Goal: Use online tool/utility: Use online tool/utility

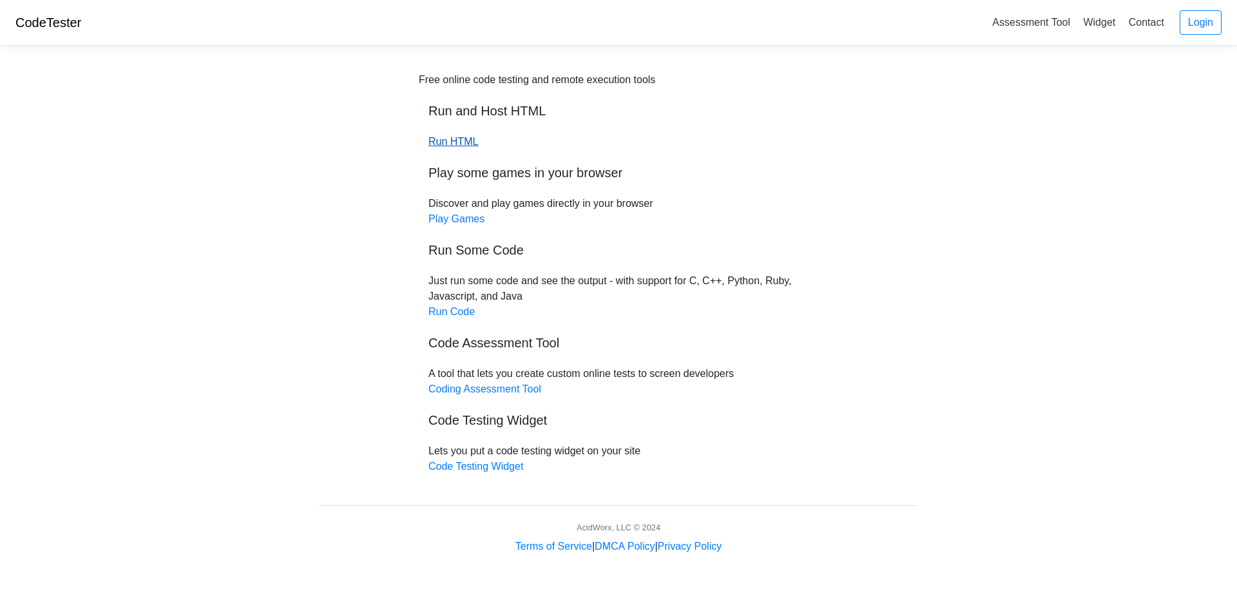
click at [454, 140] on link "Run HTML" at bounding box center [454, 141] width 50 height 11
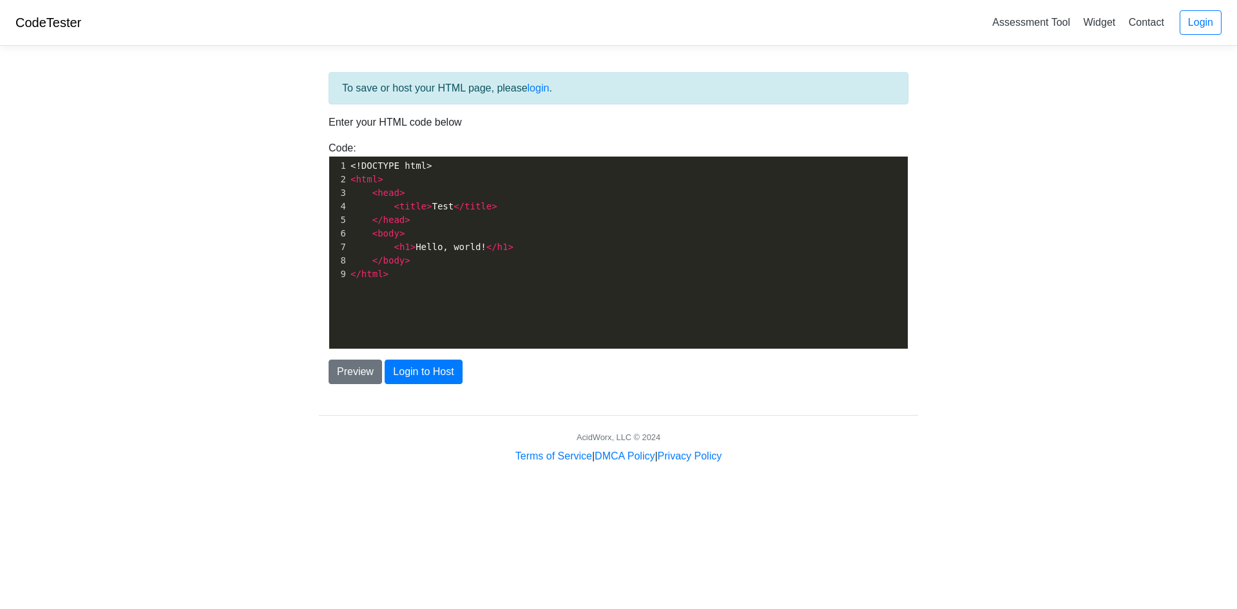
scroll to position [5, 0]
type textarea "<!DOCTYPE html> <html> <head> <title>Test</title> </head> <body> <h1>Hello, wor…"
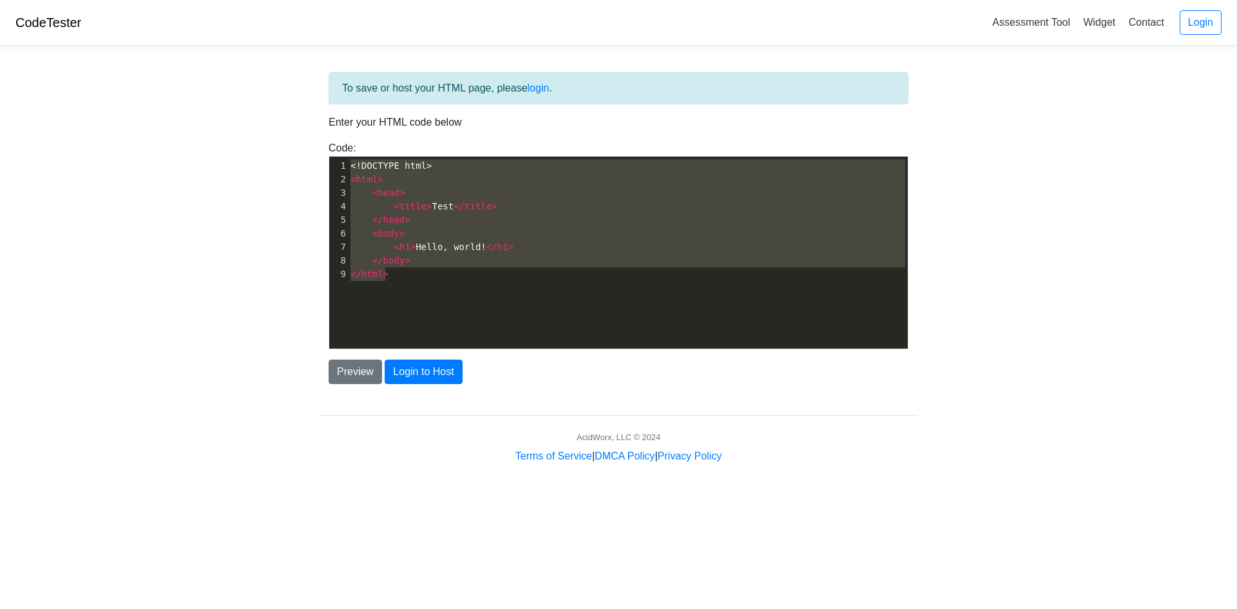
drag, startPoint x: 425, startPoint y: 289, endPoint x: 334, endPoint y: 157, distance: 159.4
click at [334, 157] on div "x 1 <!DOCTYPE html> 2 < html > 3 < head > 4 < title > Test </ title > 5 </ head…" at bounding box center [628, 262] width 598 height 211
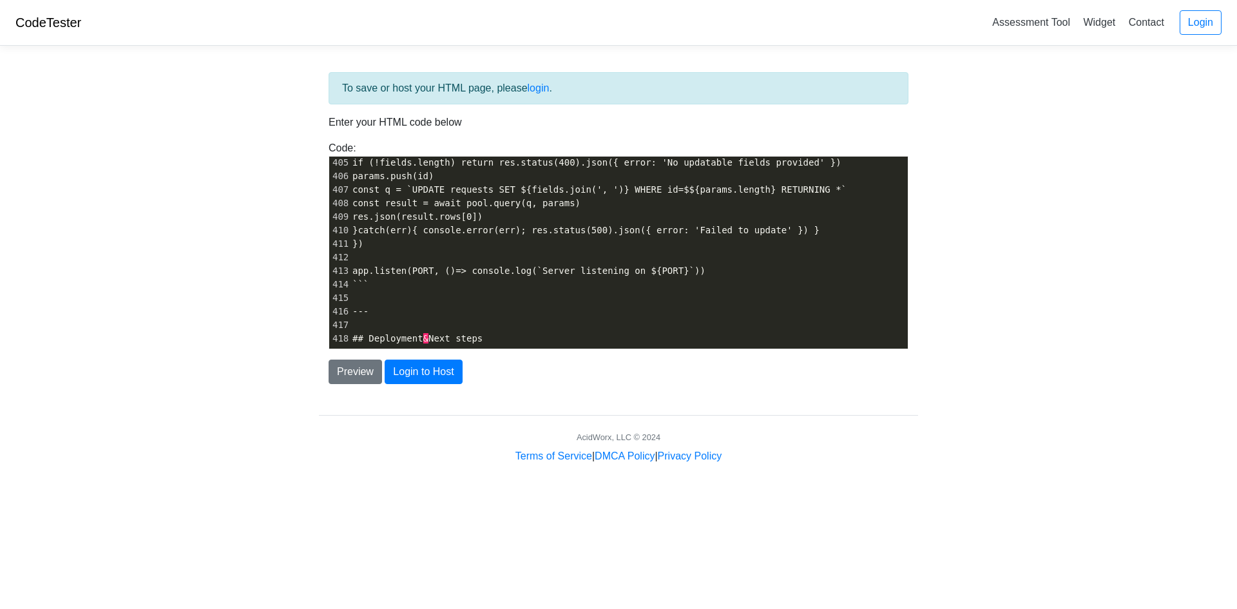
scroll to position [5511, 0]
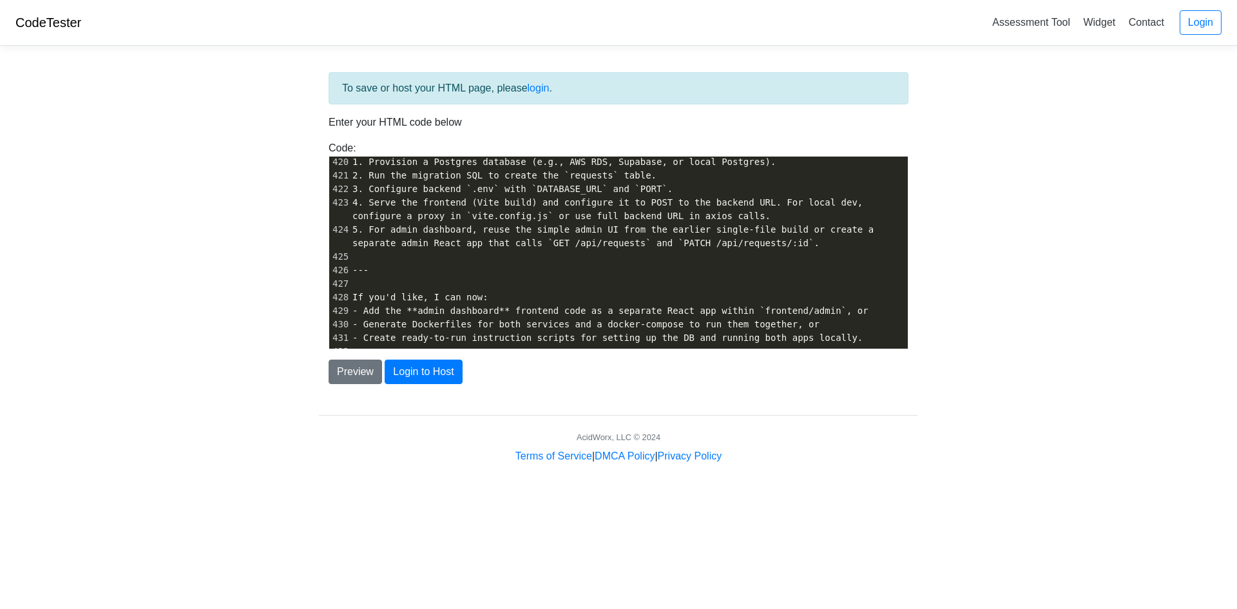
type textarea "## Deployment & Next steps 1. Provision a Postgres database (e.g., AWS RDS, Sup…"
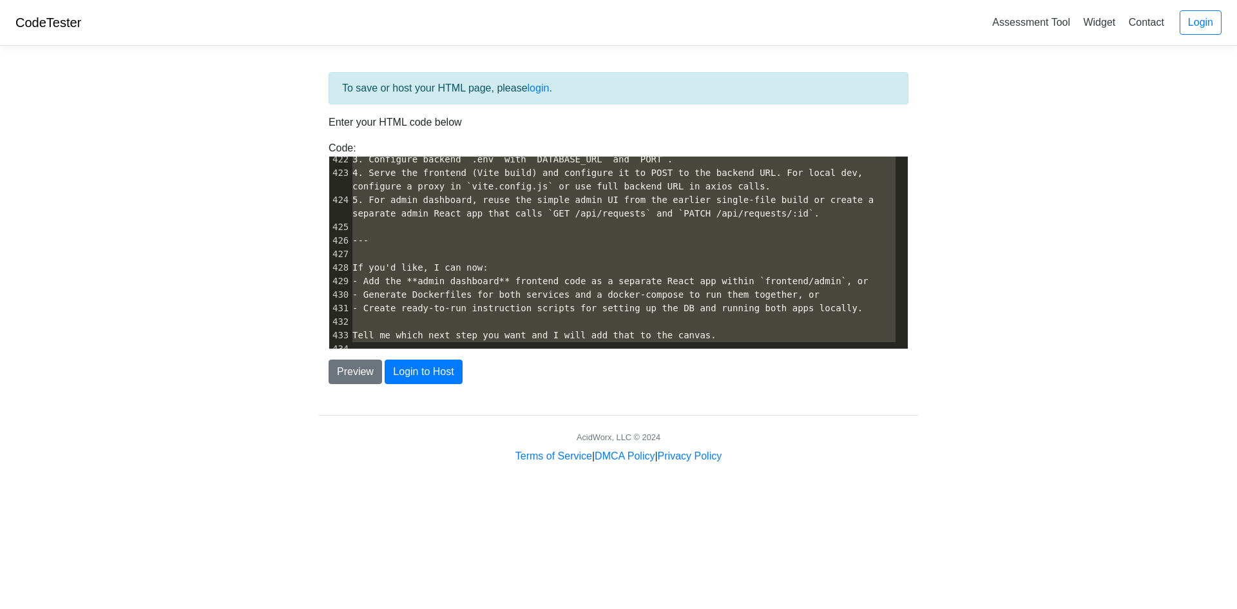
drag, startPoint x: 353, startPoint y: 298, endPoint x: 486, endPoint y: 429, distance: 186.8
click at [486, 429] on div "To save or host your HTML page, please login . Enter your HTML code below Code:…" at bounding box center [618, 260] width 619 height 408
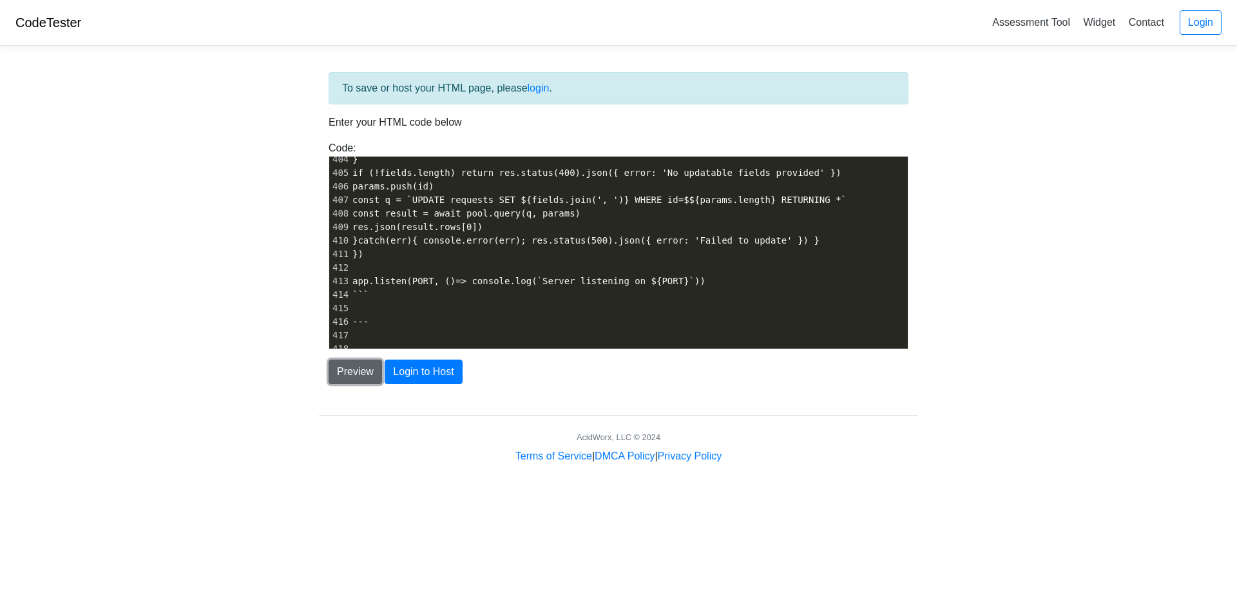
click at [347, 372] on button "Preview" at bounding box center [355, 372] width 53 height 24
